Goal: Task Accomplishment & Management: Manage account settings

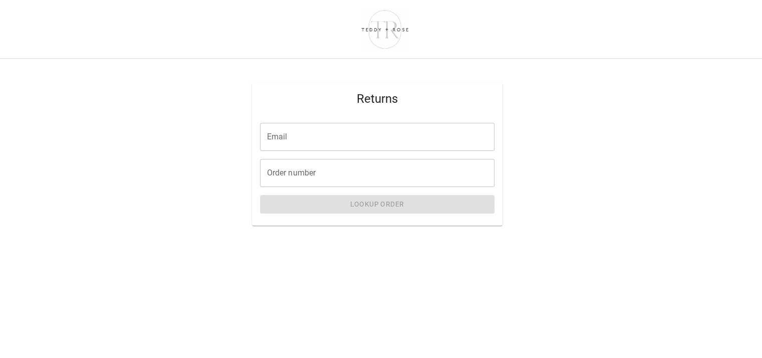
click at [287, 135] on input "Email" at bounding box center [377, 137] width 234 height 28
type input "**********"
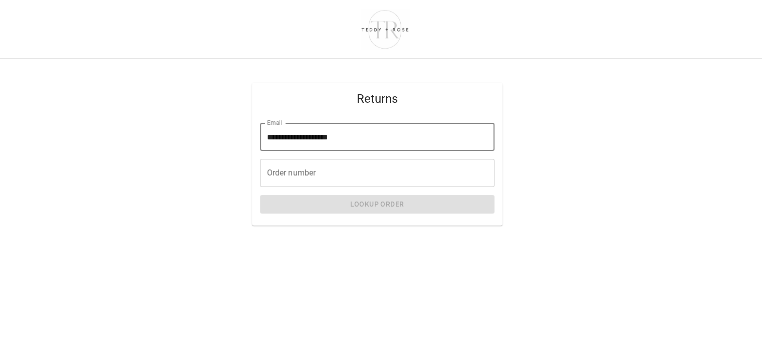
drag, startPoint x: 279, startPoint y: 179, endPoint x: 275, endPoint y: 174, distance: 6.7
click at [279, 179] on input "Order number" at bounding box center [377, 173] width 234 height 28
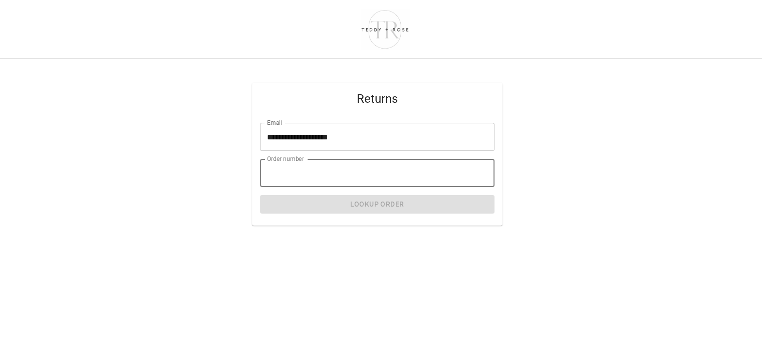
click at [295, 172] on input "Order number" at bounding box center [377, 173] width 234 height 28
paste input "*****"
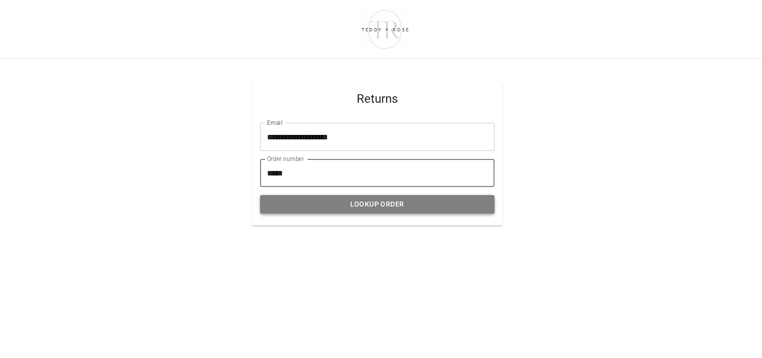
type input "*****"
click at [328, 206] on button "Lookup Order" at bounding box center [377, 204] width 234 height 19
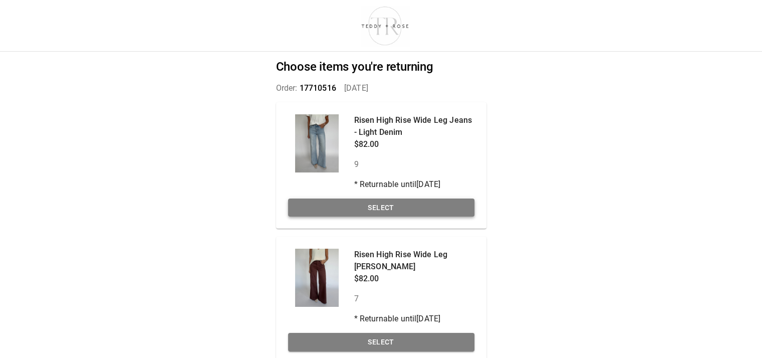
click at [338, 205] on button "Select" at bounding box center [381, 207] width 186 height 19
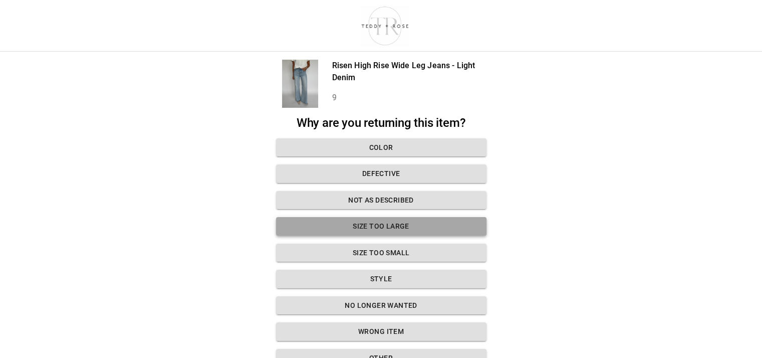
click at [405, 221] on button "Size too large" at bounding box center [381, 226] width 210 height 19
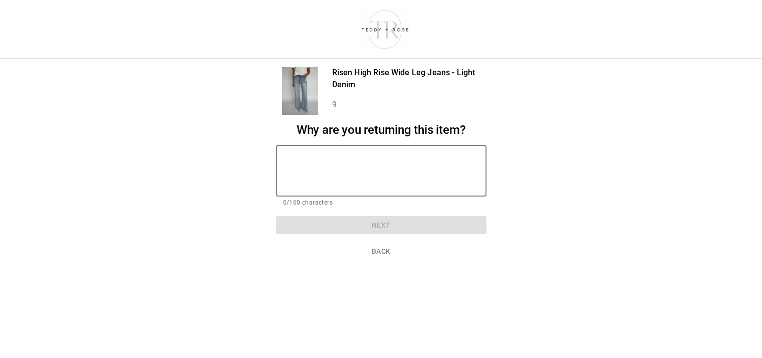
click at [323, 157] on textarea at bounding box center [381, 170] width 196 height 35
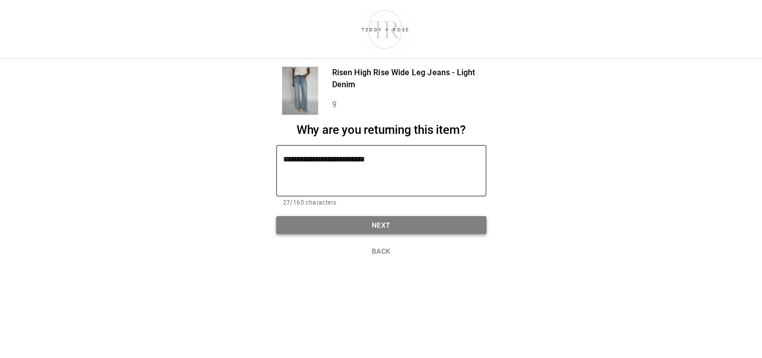
type textarea "**********"
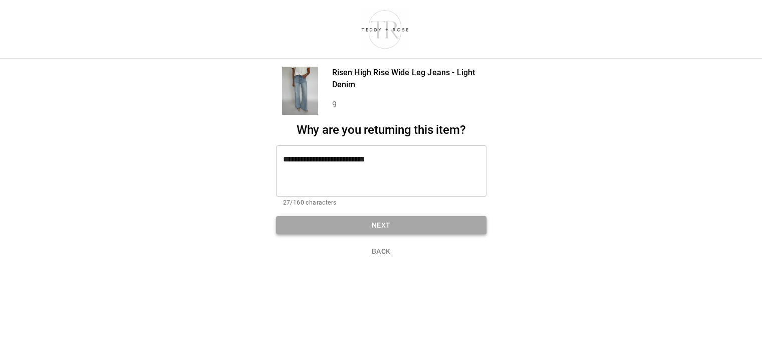
click at [363, 226] on button "Next" at bounding box center [381, 225] width 210 height 19
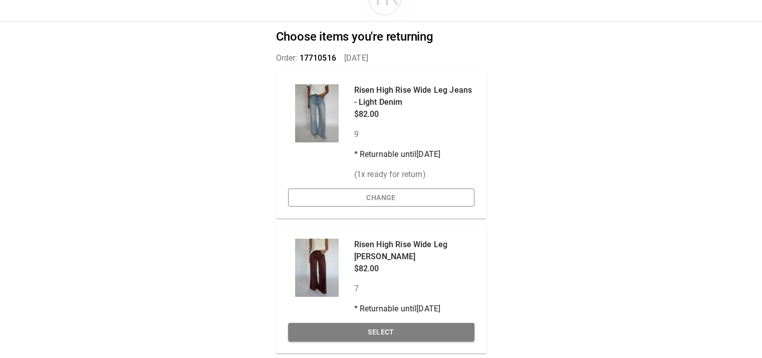
scroll to position [63, 0]
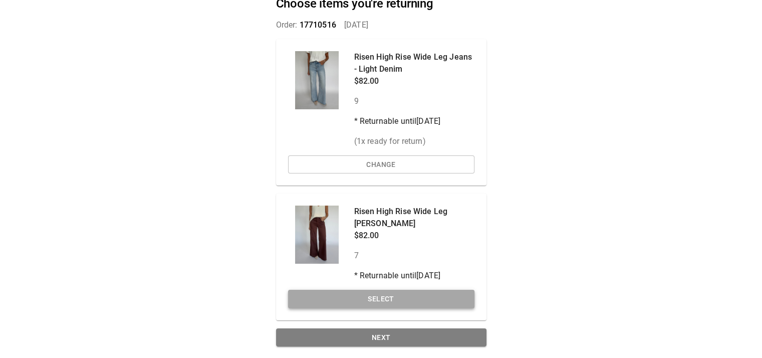
click at [367, 296] on button "Select" at bounding box center [381, 299] width 186 height 19
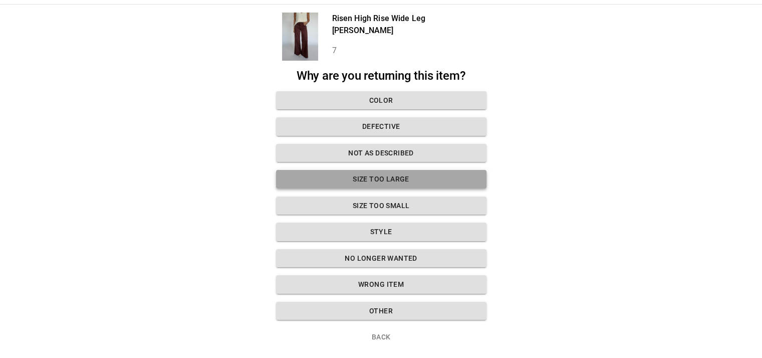
click at [368, 178] on button "Size too large" at bounding box center [381, 179] width 210 height 19
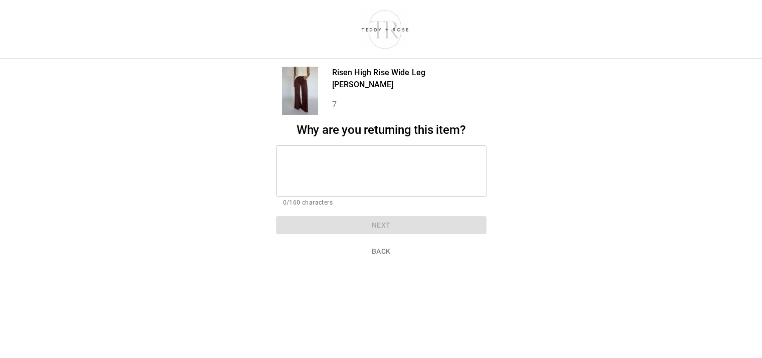
click at [343, 163] on textarea at bounding box center [381, 170] width 196 height 35
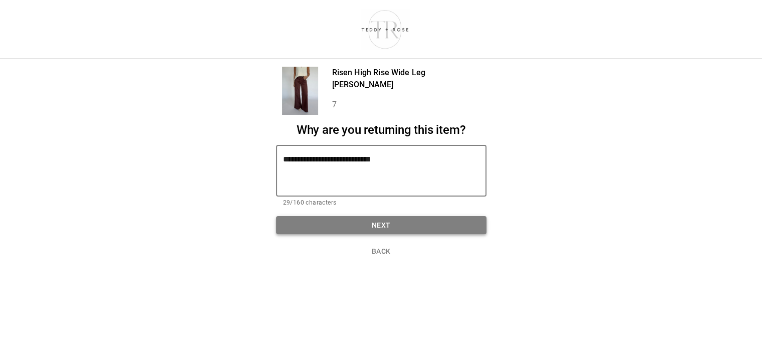
type textarea "**********"
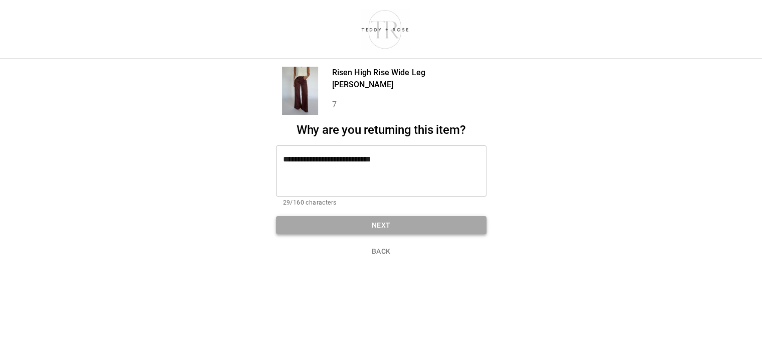
click at [365, 218] on button "Next" at bounding box center [381, 225] width 210 height 19
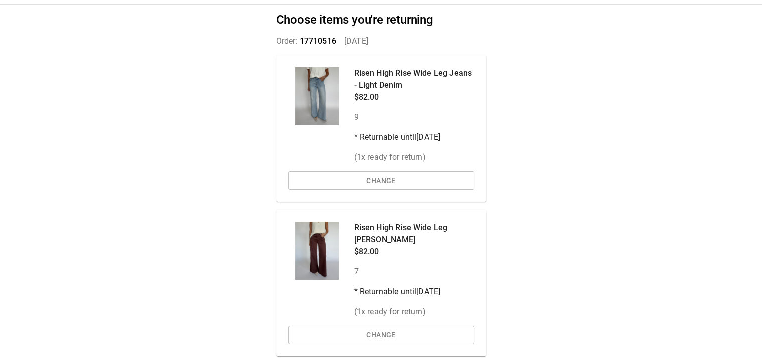
scroll to position [83, 0]
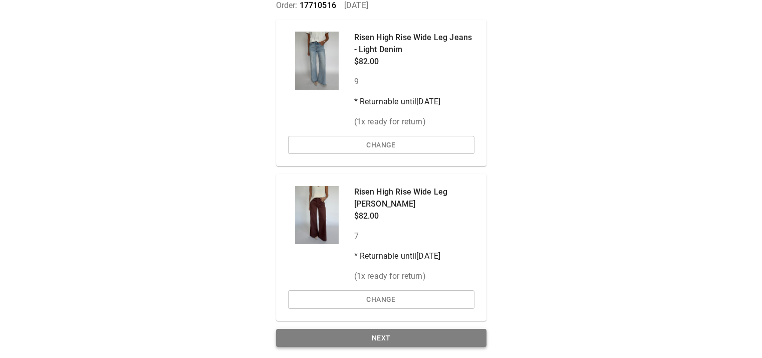
click at [386, 337] on button "Next" at bounding box center [381, 338] width 210 height 19
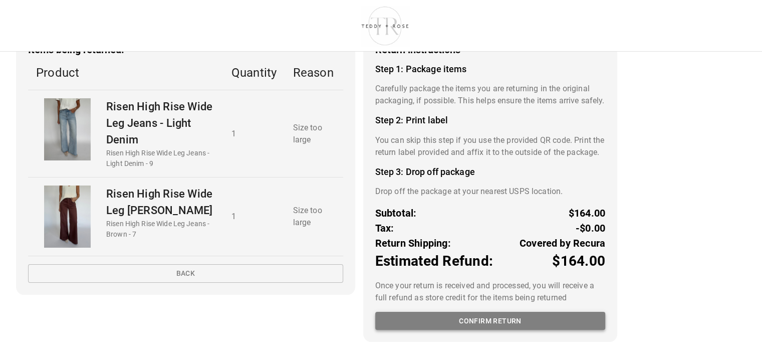
scroll to position [74, 0]
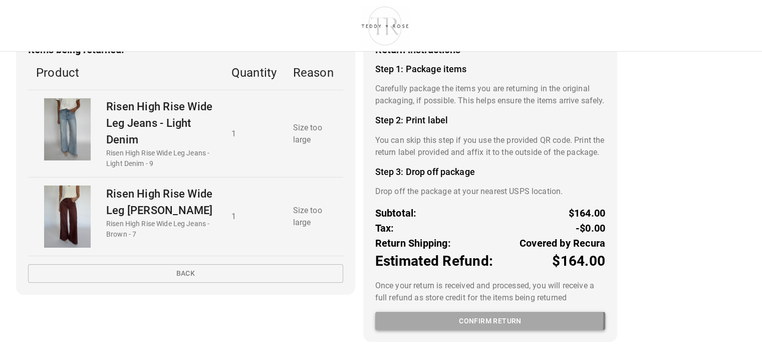
click at [417, 319] on button "Confirm return" at bounding box center [490, 321] width 230 height 19
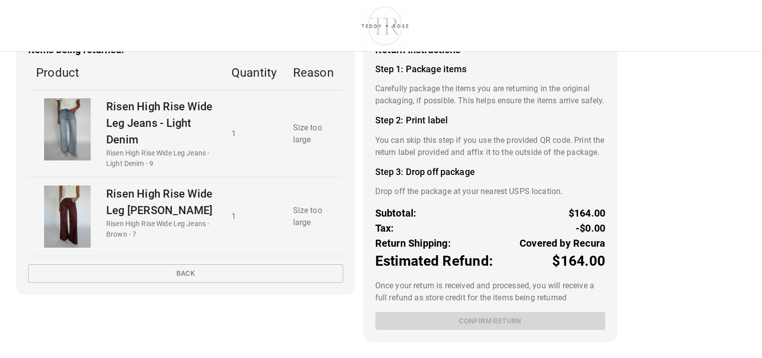
scroll to position [8, 0]
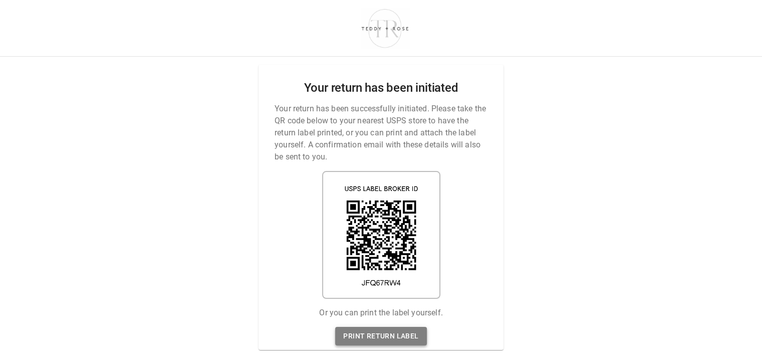
click at [398, 332] on link "Print return label" at bounding box center [380, 336] width 91 height 19
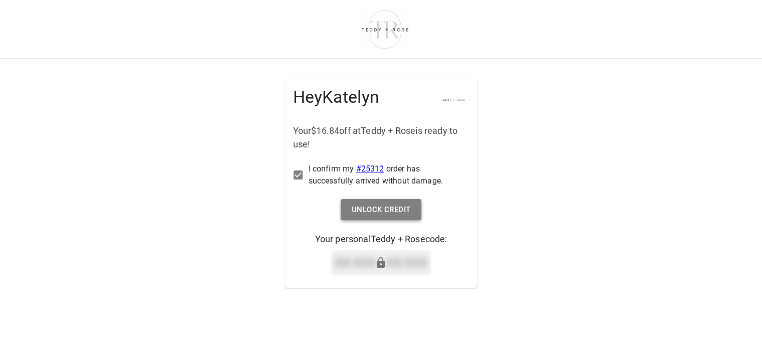
click at [377, 205] on button "Unlock Credit" at bounding box center [381, 209] width 81 height 21
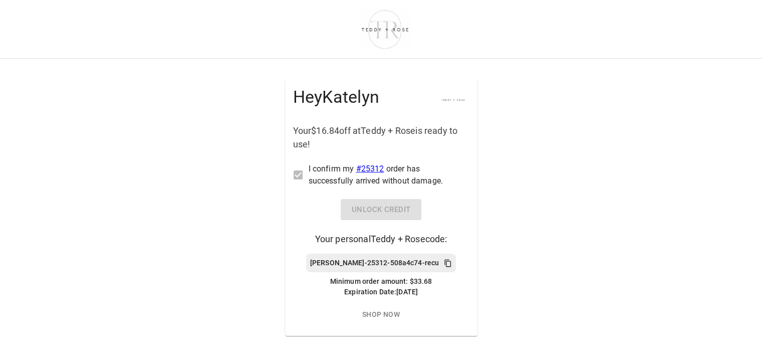
click at [444, 263] on icon at bounding box center [448, 263] width 8 height 8
